Goal: Check status: Check status

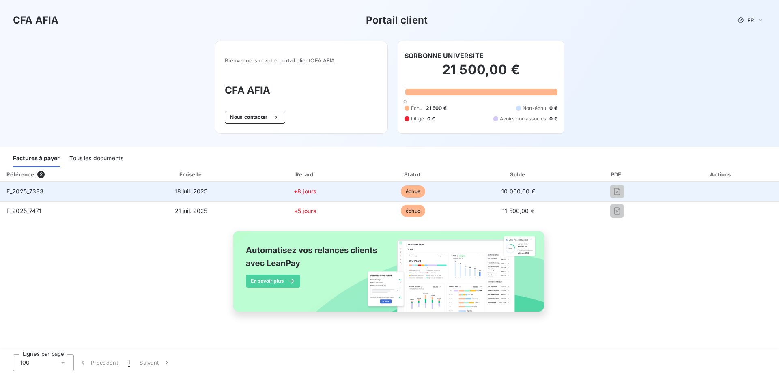
click at [30, 191] on span "F_2025_7383" at bounding box center [24, 191] width 37 height 7
click at [193, 194] on span "18 juil. 2025" at bounding box center [191, 191] width 33 height 7
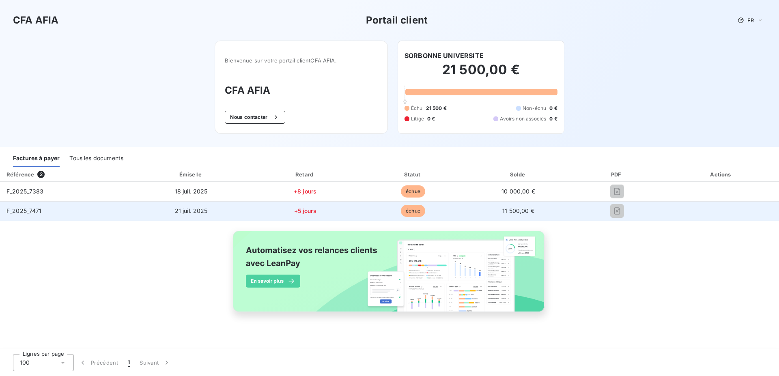
click at [409, 207] on span "échue" at bounding box center [413, 211] width 24 height 12
drag, startPoint x: 409, startPoint y: 207, endPoint x: 405, endPoint y: 211, distance: 5.5
click at [408, 208] on span "échue" at bounding box center [413, 211] width 24 height 12
click at [304, 213] on span "+5 jours" at bounding box center [305, 210] width 22 height 7
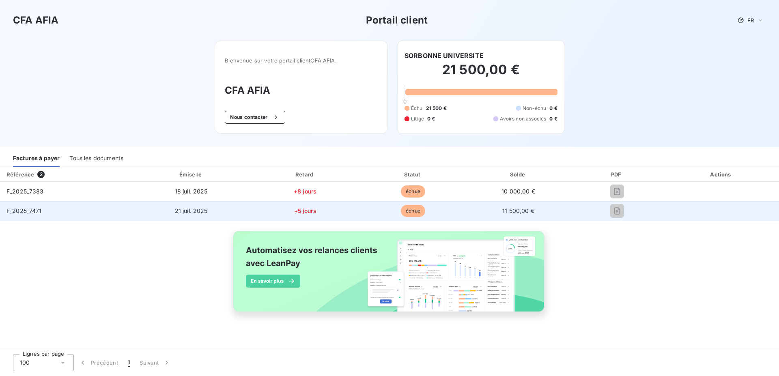
click at [498, 207] on td "11 500,00 €" at bounding box center [518, 210] width 104 height 19
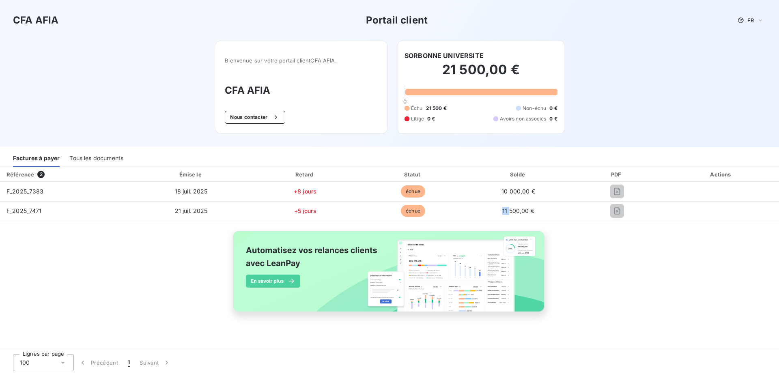
click at [18, 175] on div "Référence" at bounding box center [20, 174] width 28 height 6
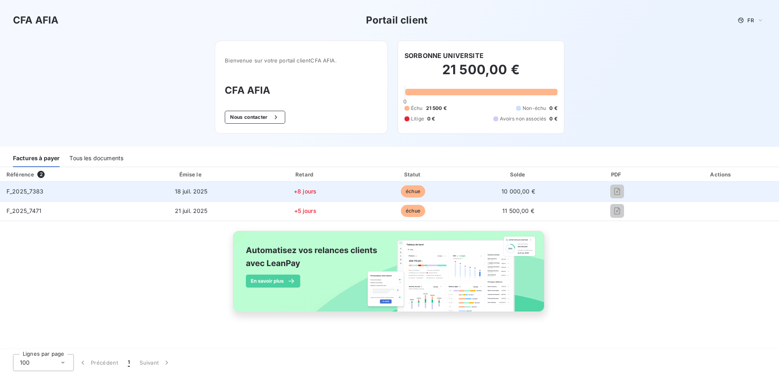
click at [19, 189] on span "F_2025_7383" at bounding box center [24, 191] width 37 height 7
